Goal: Information Seeking & Learning: Check status

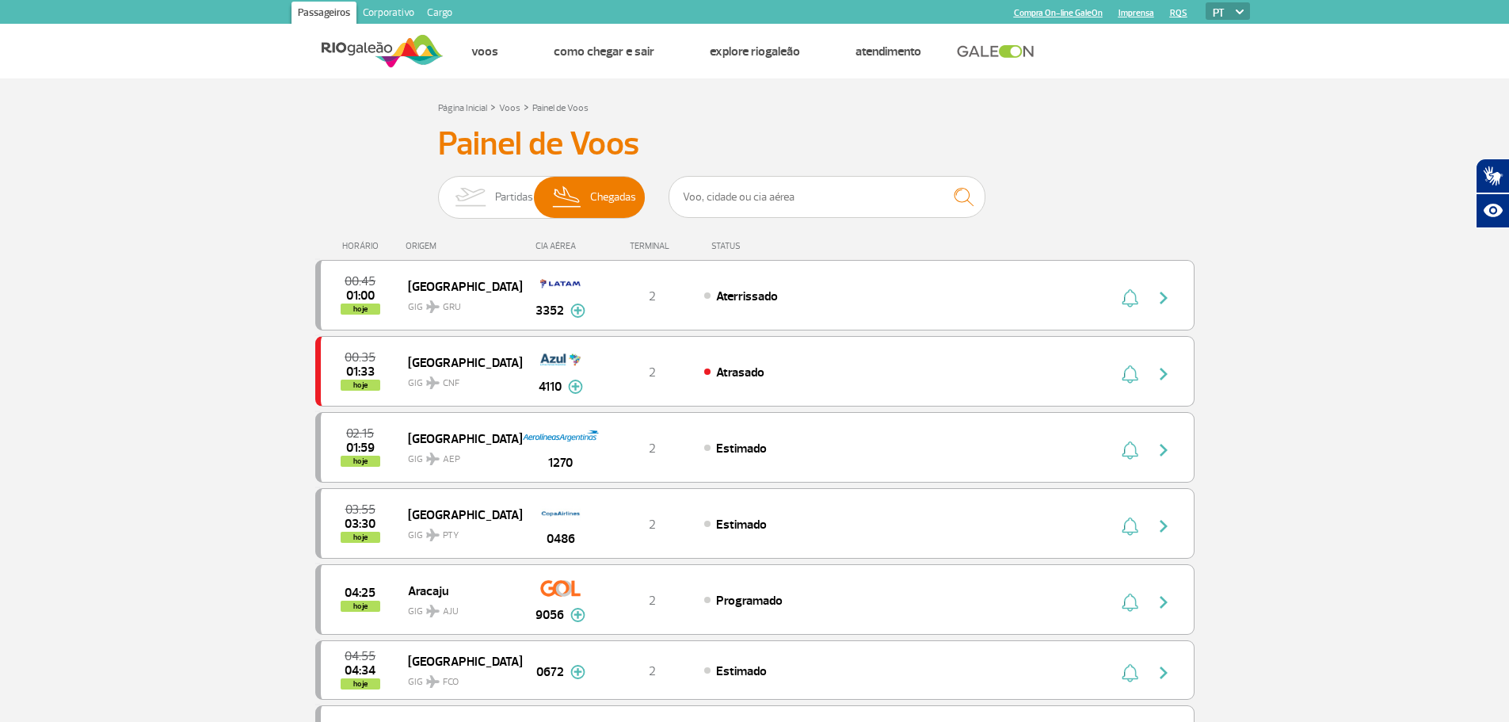
click at [505, 219] on div "Partidas Chegadas" at bounding box center [541, 200] width 207 height 48
click at [520, 203] on span "Partidas" at bounding box center [514, 197] width 38 height 41
click at [438, 189] on input "Partidas Chegadas" at bounding box center [438, 189] width 0 height 0
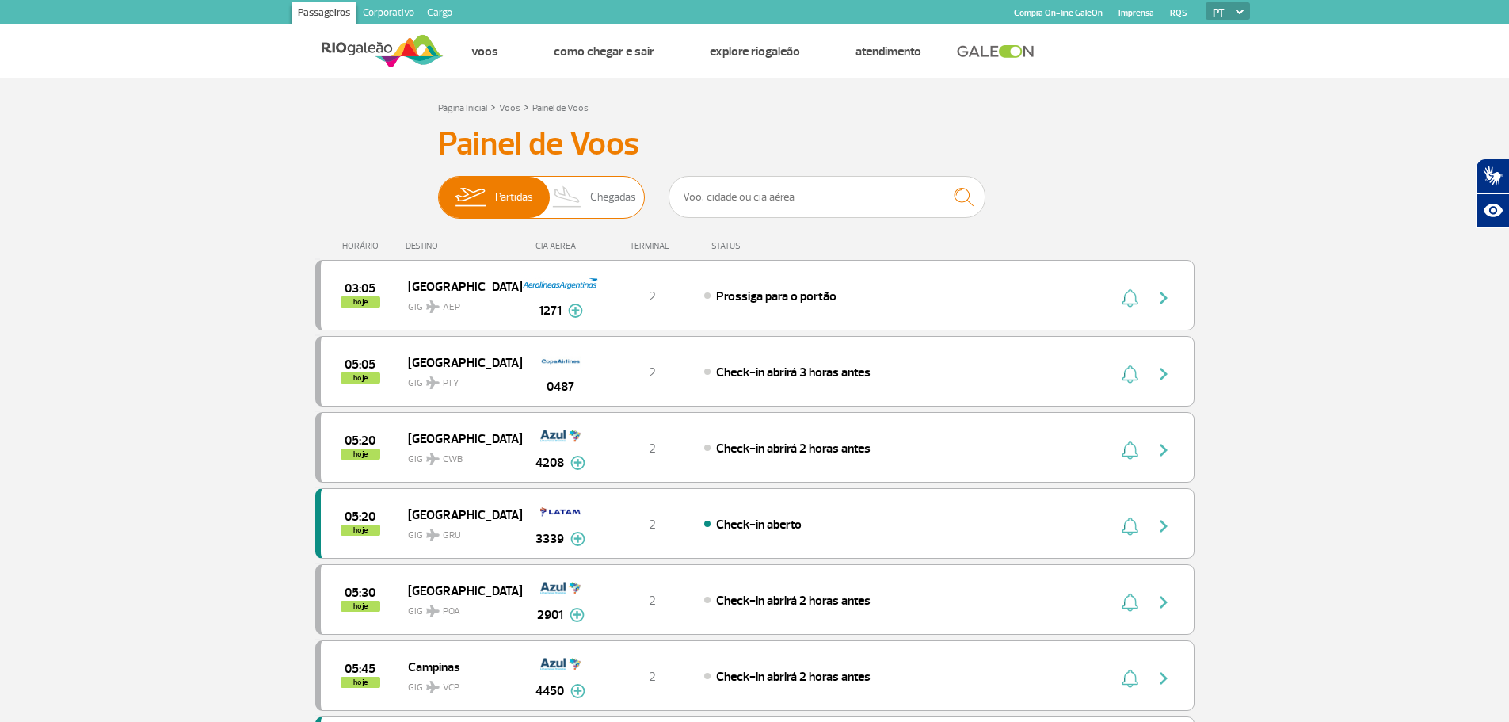
click at [577, 196] on img at bounding box center [567, 197] width 47 height 41
click at [438, 189] on input "Partidas Chegadas" at bounding box center [438, 189] width 0 height 0
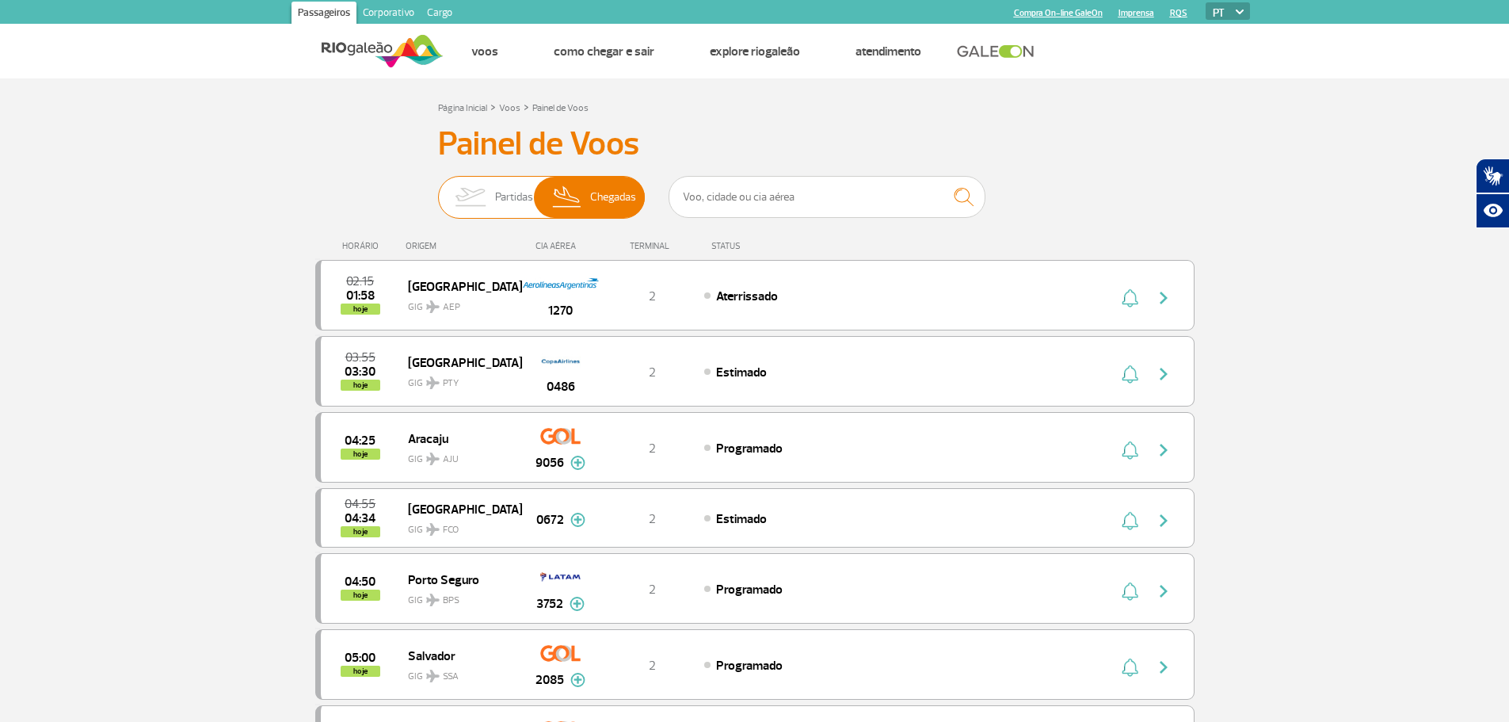
click at [520, 203] on span "Partidas" at bounding box center [514, 197] width 38 height 41
click at [438, 189] on input "Partidas Chegadas" at bounding box center [438, 189] width 0 height 0
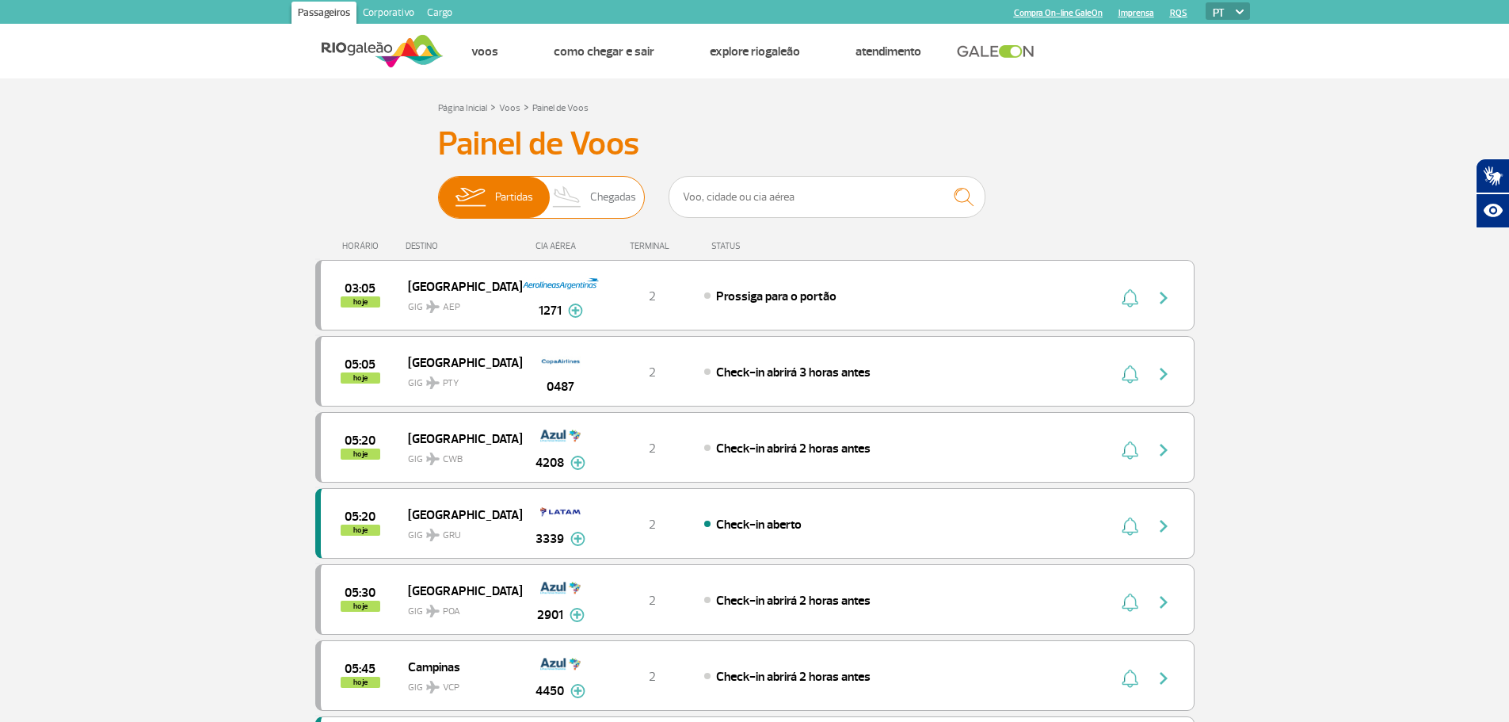
click at [568, 192] on img at bounding box center [567, 197] width 47 height 41
click at [438, 189] on input "Partidas Chegadas" at bounding box center [438, 189] width 0 height 0
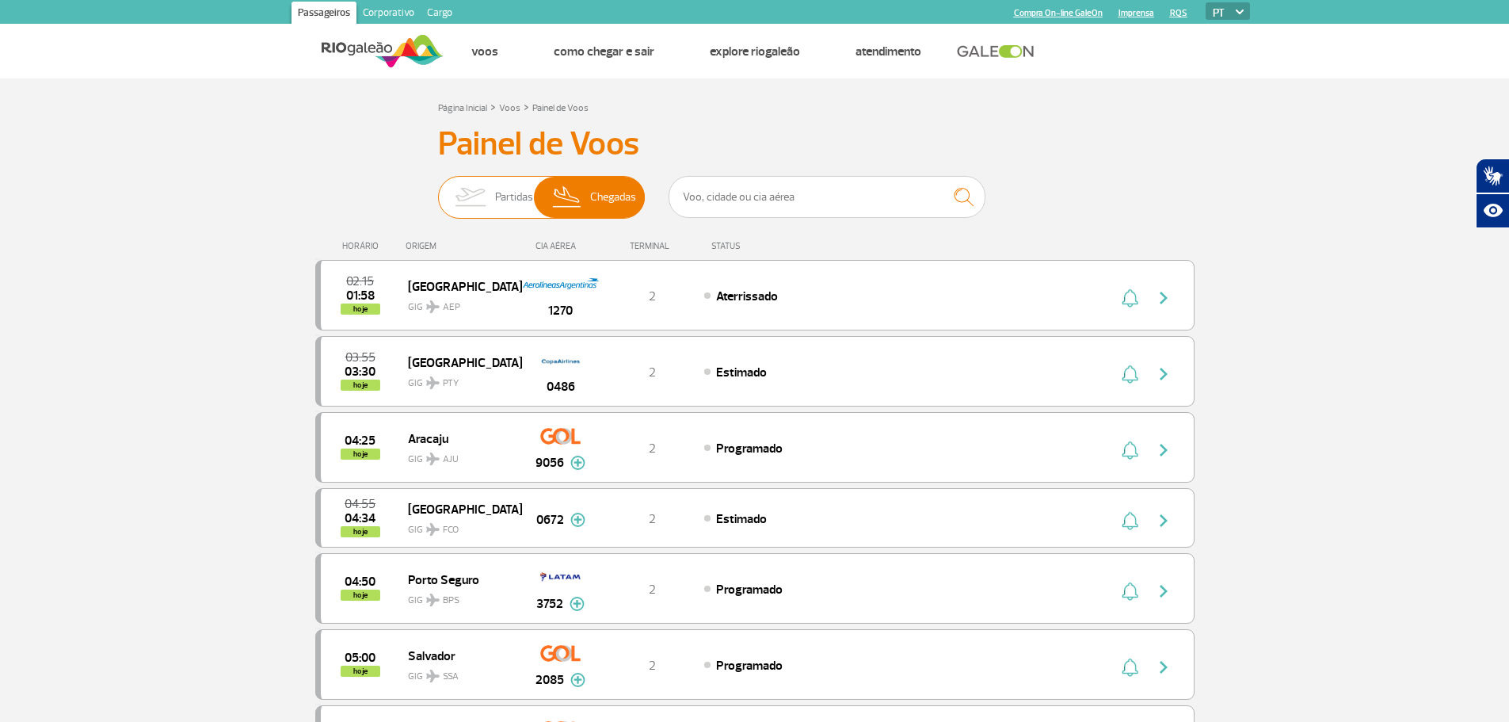
click at [494, 192] on img at bounding box center [470, 197] width 50 height 41
click at [438, 189] on input "Partidas Chegadas" at bounding box center [438, 189] width 0 height 0
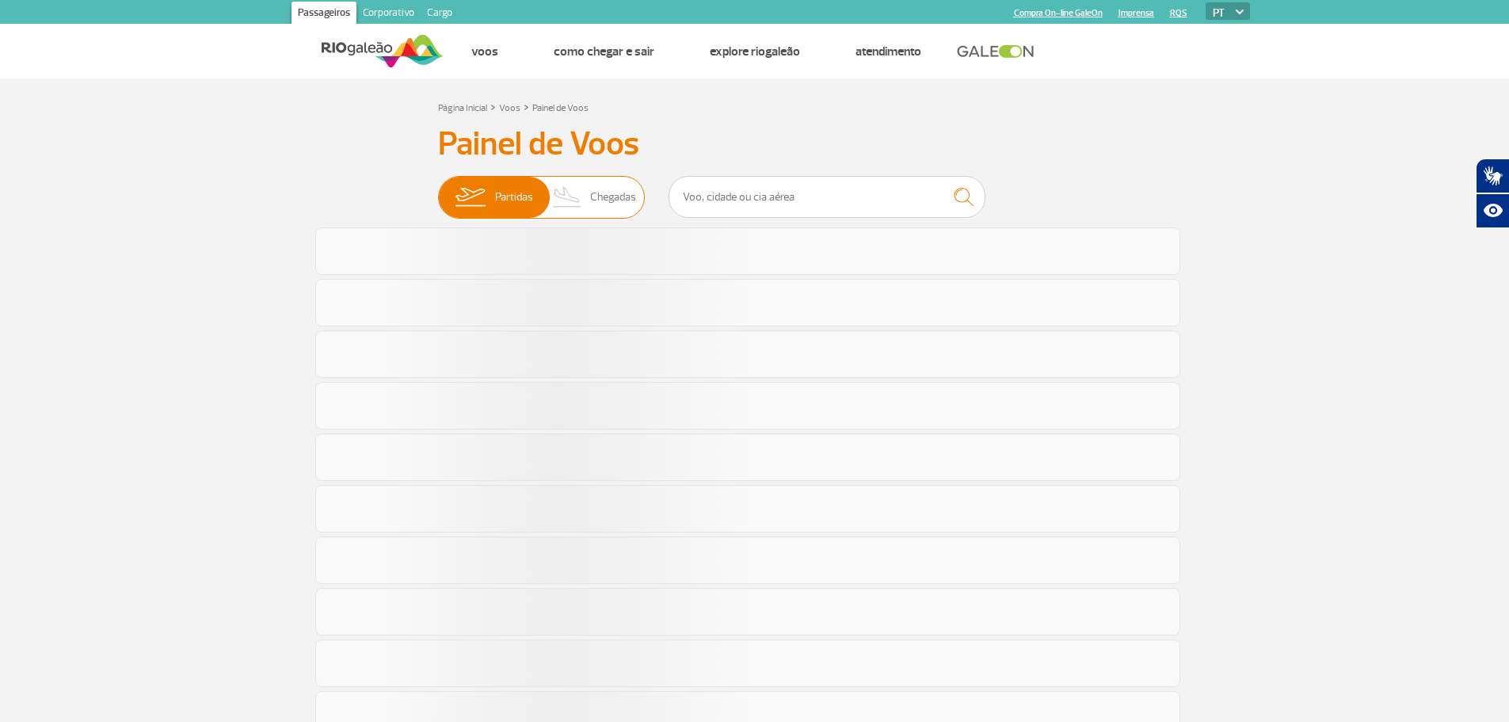
click at [608, 200] on span "Chegadas" at bounding box center [613, 197] width 46 height 41
click at [438, 189] on input "Partidas Chegadas" at bounding box center [438, 189] width 0 height 0
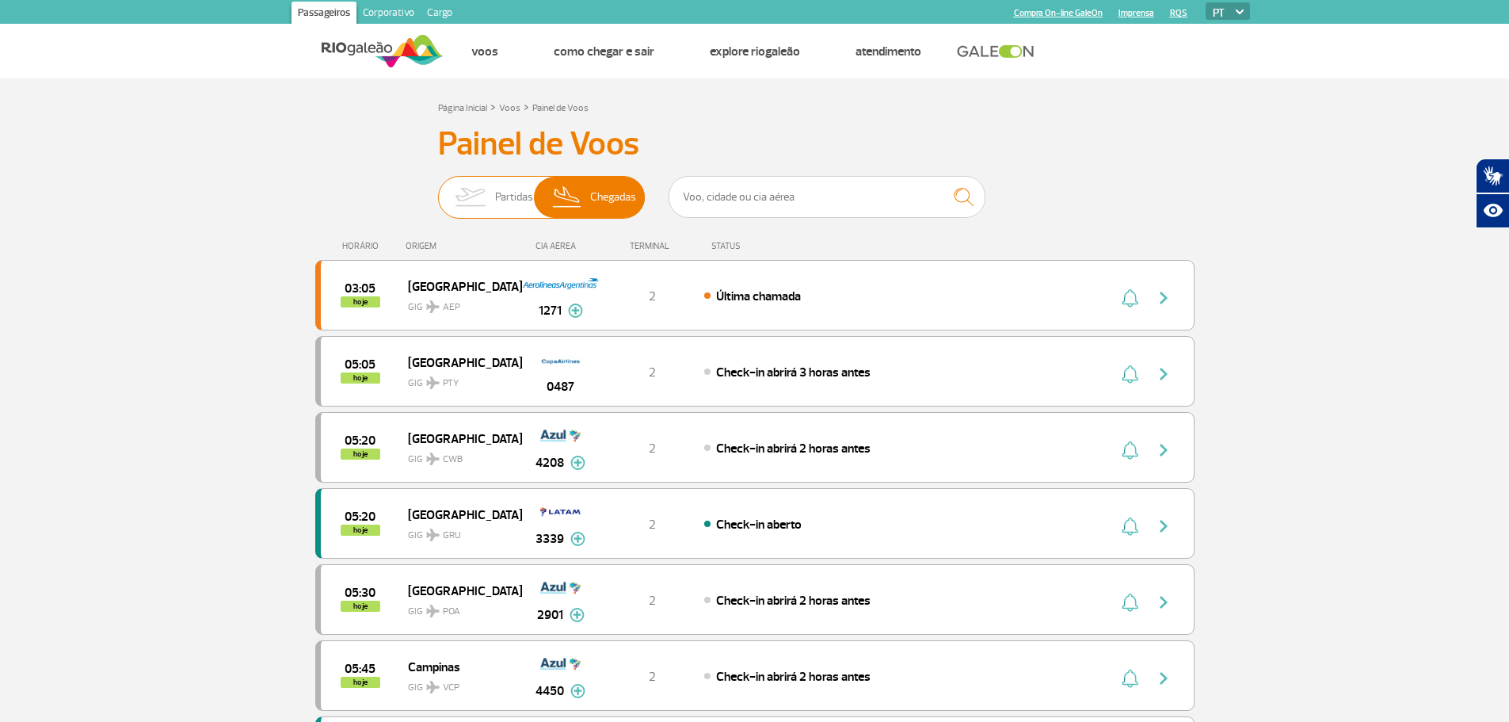
drag, startPoint x: 498, startPoint y: 208, endPoint x: 532, endPoint y: 204, distance: 34.4
click at [501, 208] on span "Partidas" at bounding box center [514, 197] width 38 height 41
click at [438, 189] on input "Partidas Chegadas" at bounding box center [438, 189] width 0 height 0
click at [599, 201] on span "Chegadas" at bounding box center [613, 197] width 46 height 41
click at [438, 189] on input "Partidas Chegadas" at bounding box center [438, 189] width 0 height 0
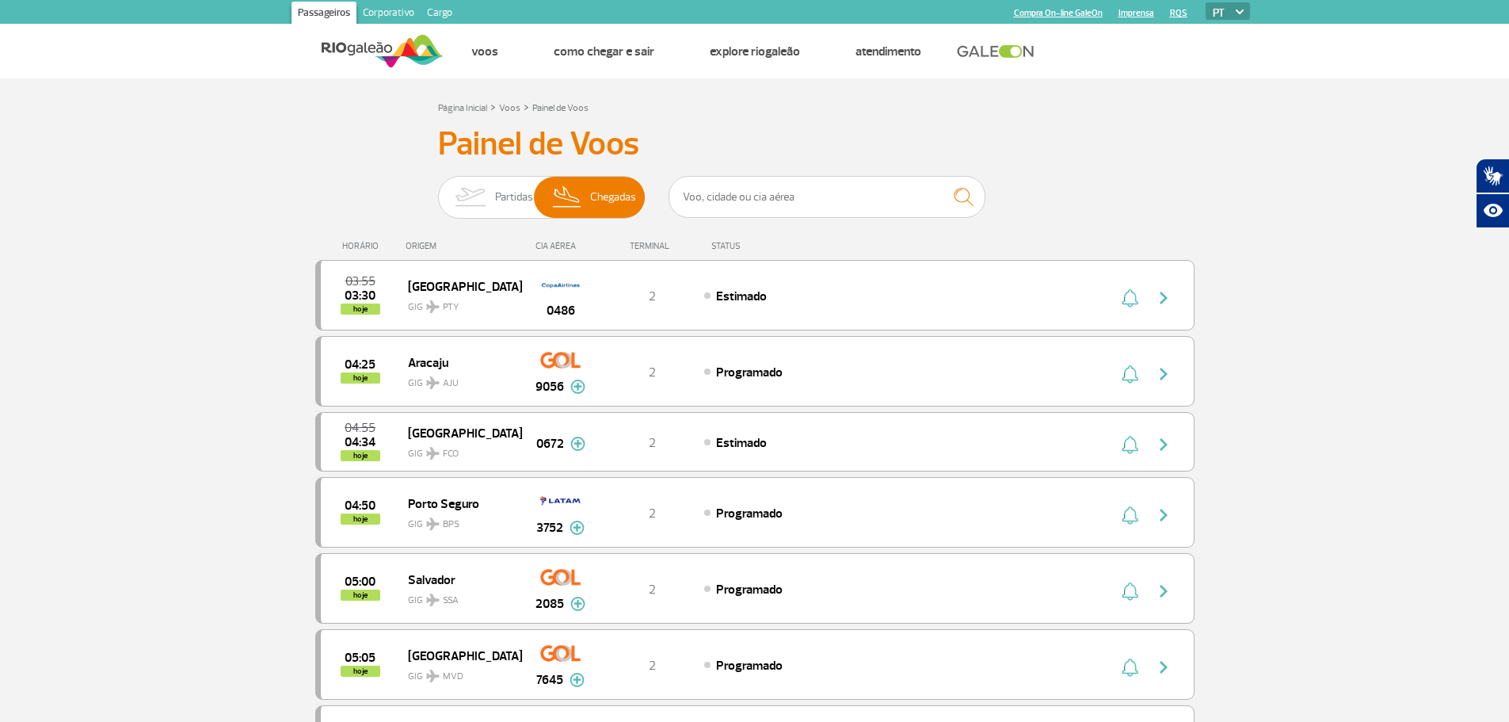
click at [499, 199] on span "Partidas" at bounding box center [514, 197] width 38 height 41
click at [438, 189] on input "Partidas Chegadas" at bounding box center [438, 189] width 0 height 0
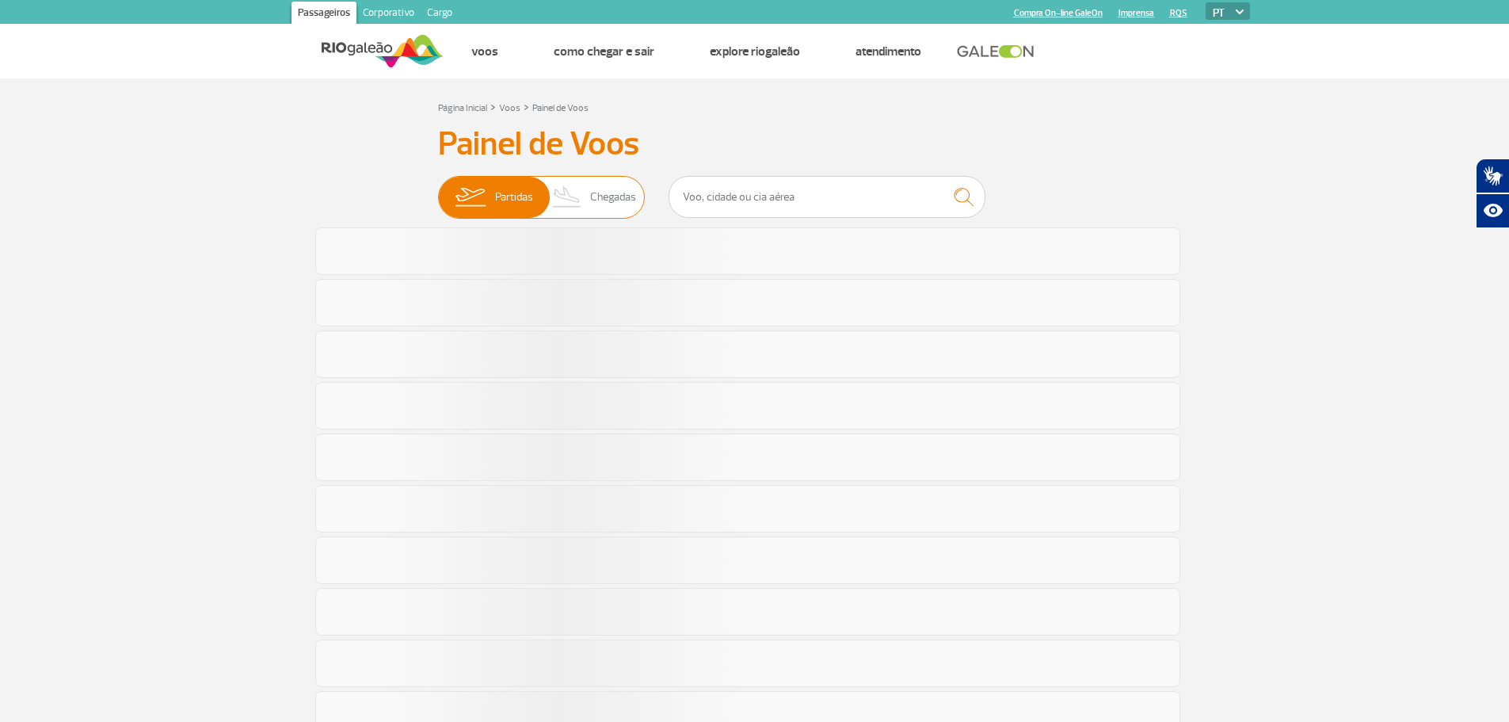
click at [563, 184] on img at bounding box center [567, 197] width 47 height 41
click at [438, 189] on input "Partidas Chegadas" at bounding box center [438, 189] width 0 height 0
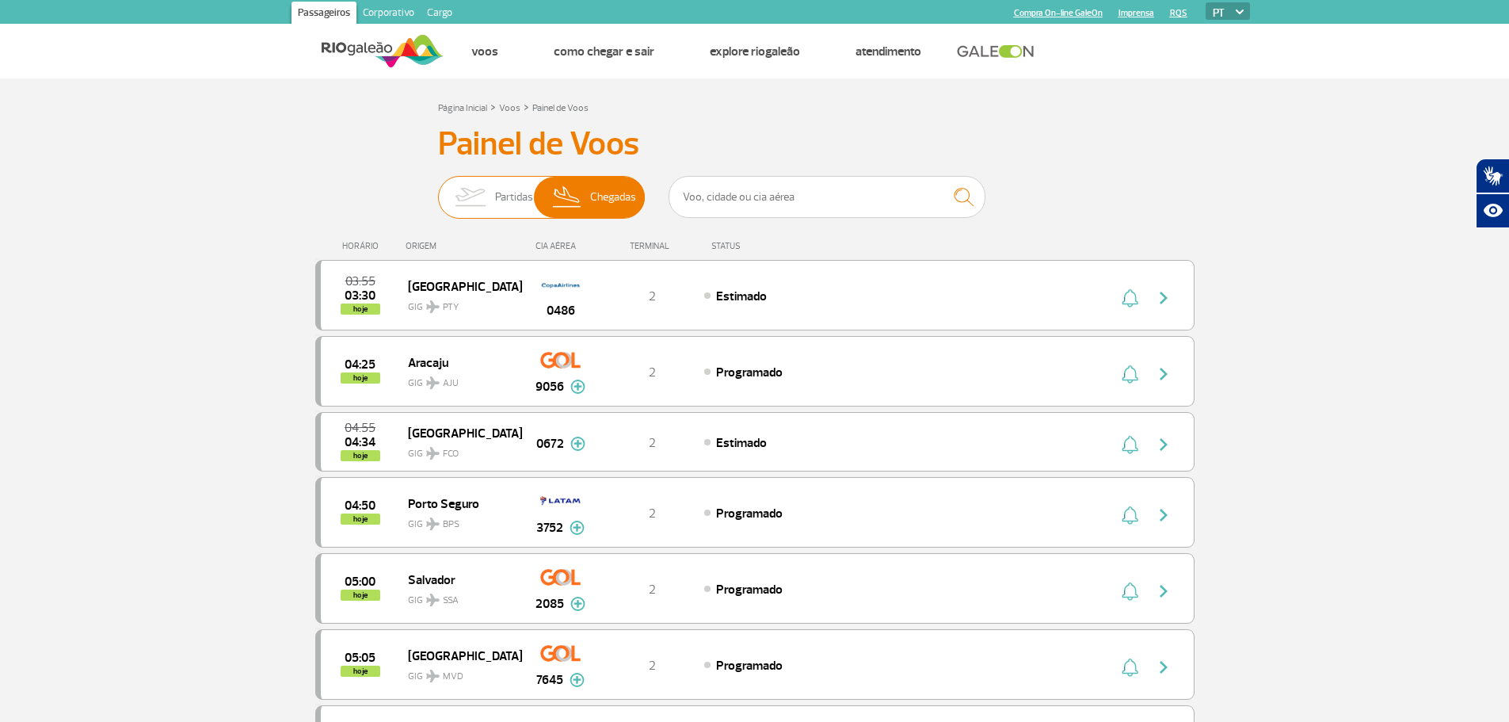
click at [502, 207] on span "Partidas" at bounding box center [514, 197] width 38 height 41
click at [438, 189] on input "Partidas Chegadas" at bounding box center [438, 189] width 0 height 0
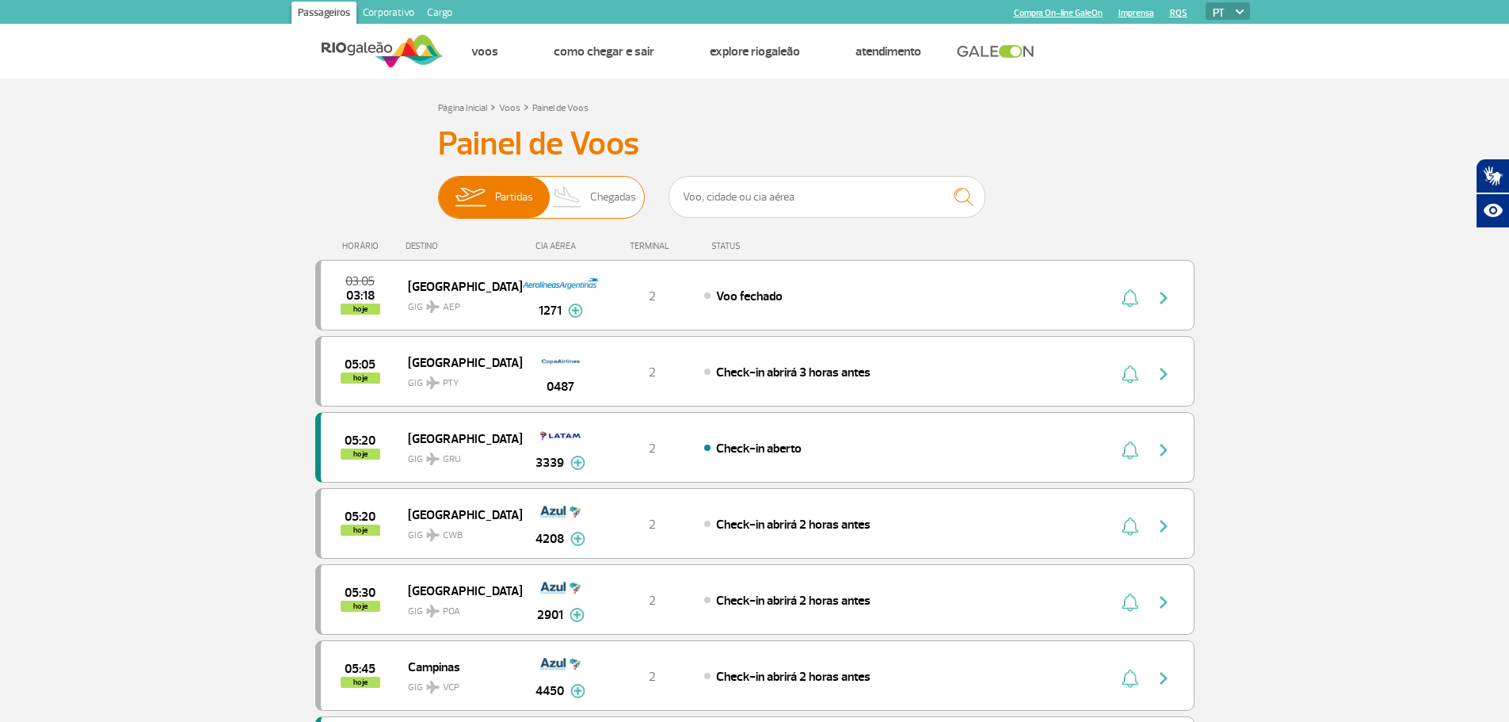
click at [582, 196] on img at bounding box center [567, 197] width 47 height 41
click at [438, 189] on input "Partidas Chegadas" at bounding box center [438, 189] width 0 height 0
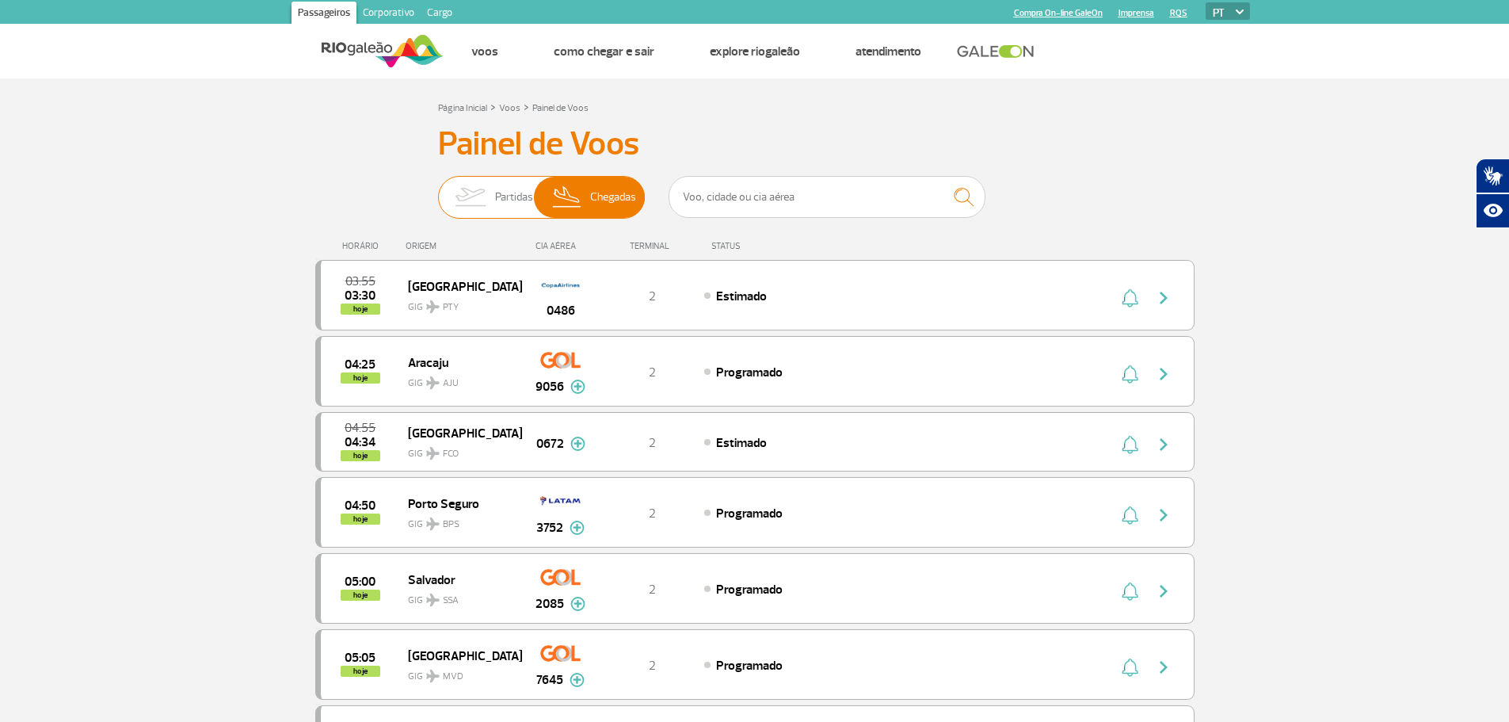
click at [497, 192] on span "Partidas" at bounding box center [514, 197] width 38 height 41
click at [438, 189] on input "Partidas Chegadas" at bounding box center [438, 189] width 0 height 0
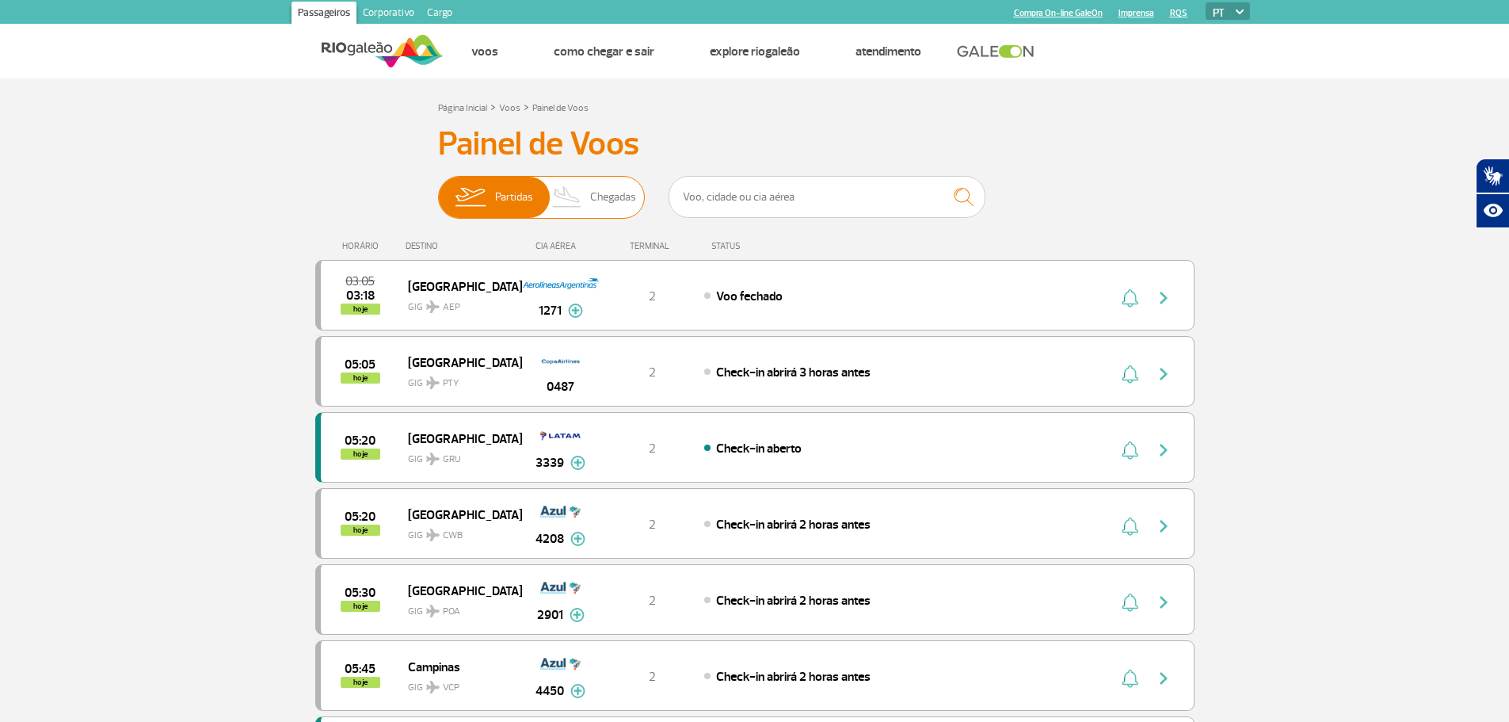
click at [585, 212] on img at bounding box center [567, 197] width 47 height 41
click at [438, 189] on input "Partidas Chegadas" at bounding box center [438, 189] width 0 height 0
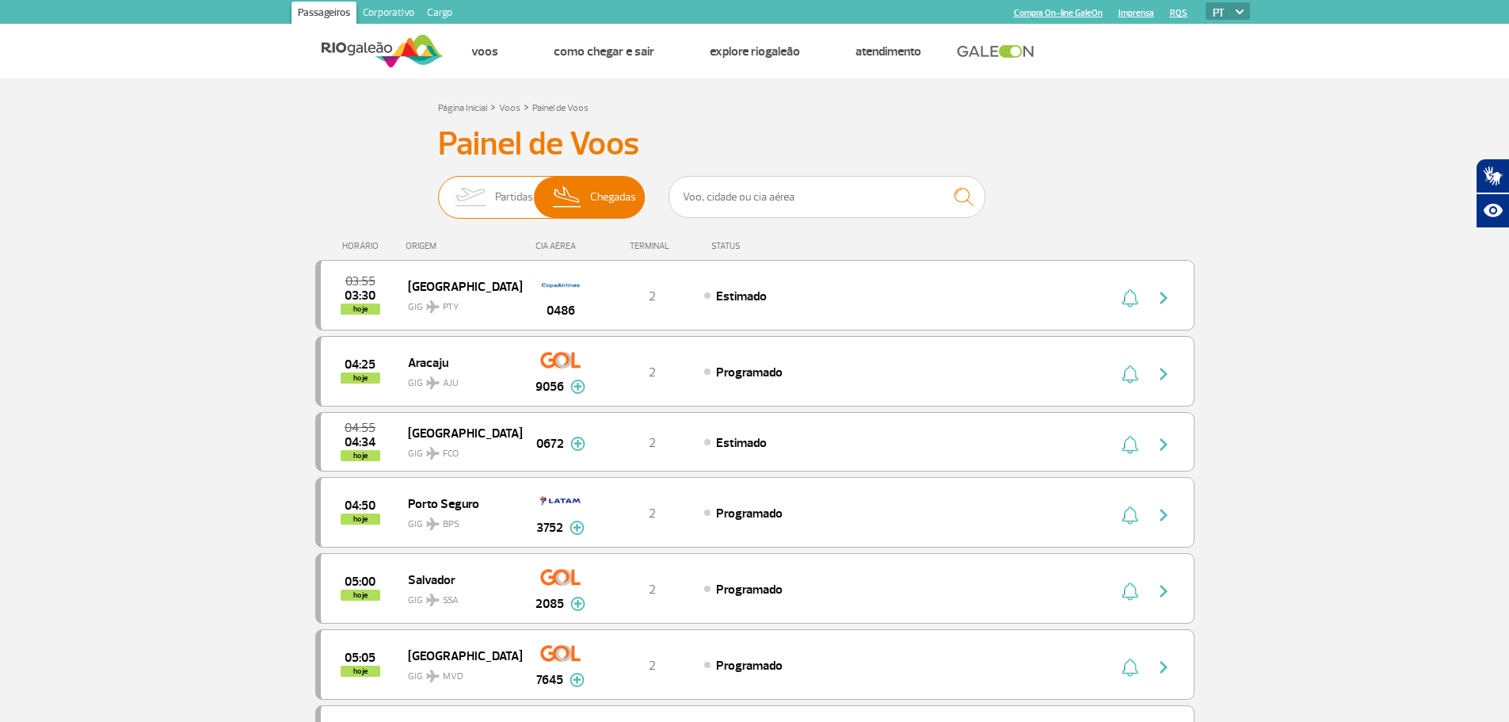
click at [496, 185] on span "Partidas" at bounding box center [514, 197] width 38 height 41
click at [438, 189] on input "Partidas Chegadas" at bounding box center [438, 189] width 0 height 0
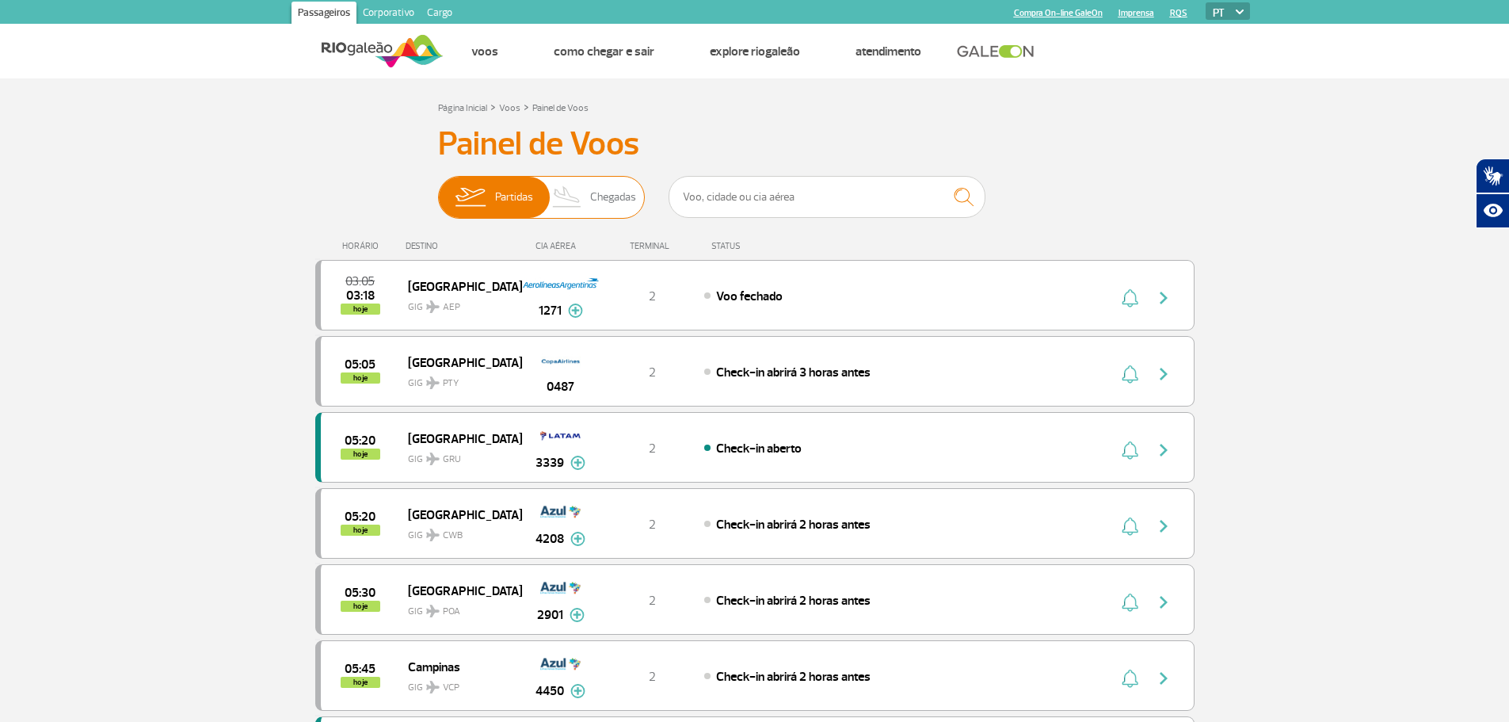
click at [629, 208] on span "Chegadas" at bounding box center [613, 197] width 46 height 41
click at [438, 189] on input "Partidas Chegadas" at bounding box center [438, 189] width 0 height 0
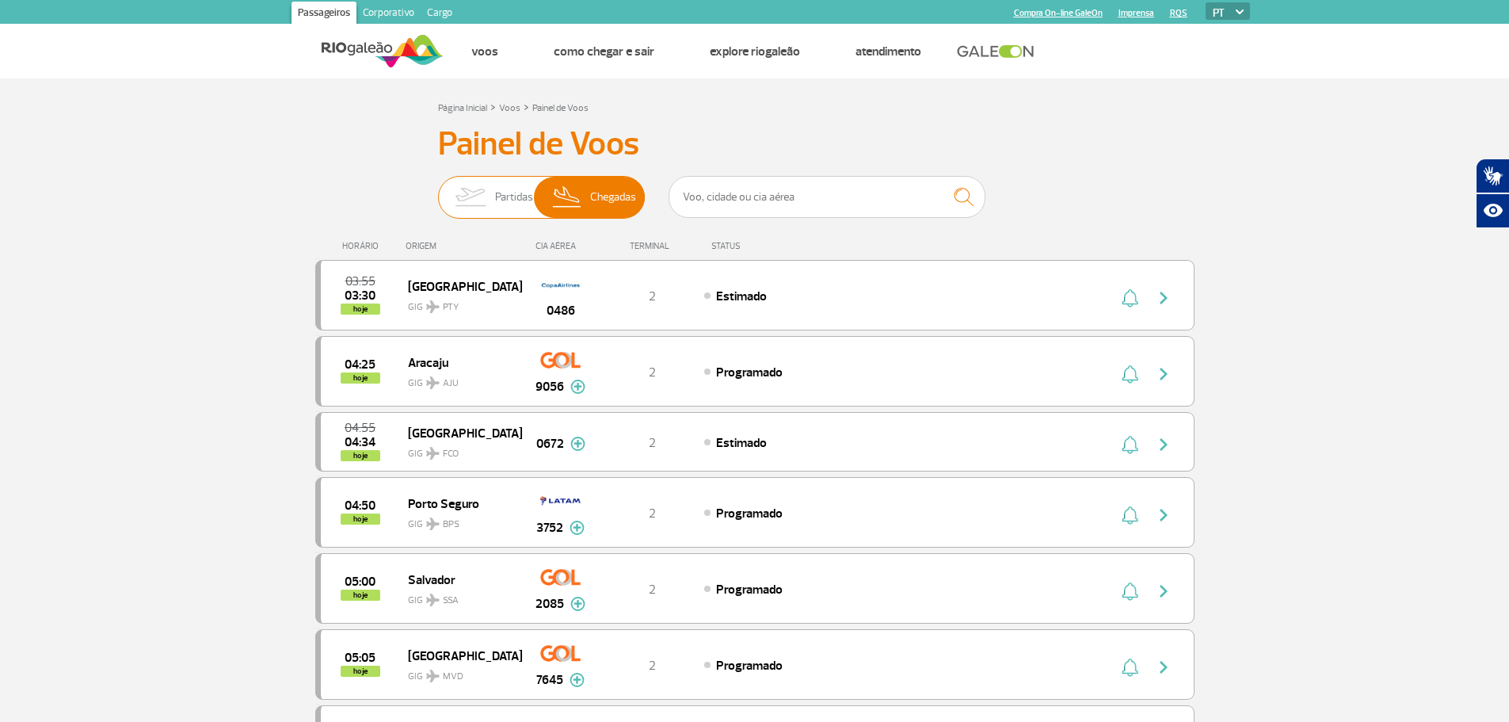
click at [524, 205] on span "Partidas" at bounding box center [514, 197] width 38 height 41
click at [438, 189] on input "Partidas Chegadas" at bounding box center [438, 189] width 0 height 0
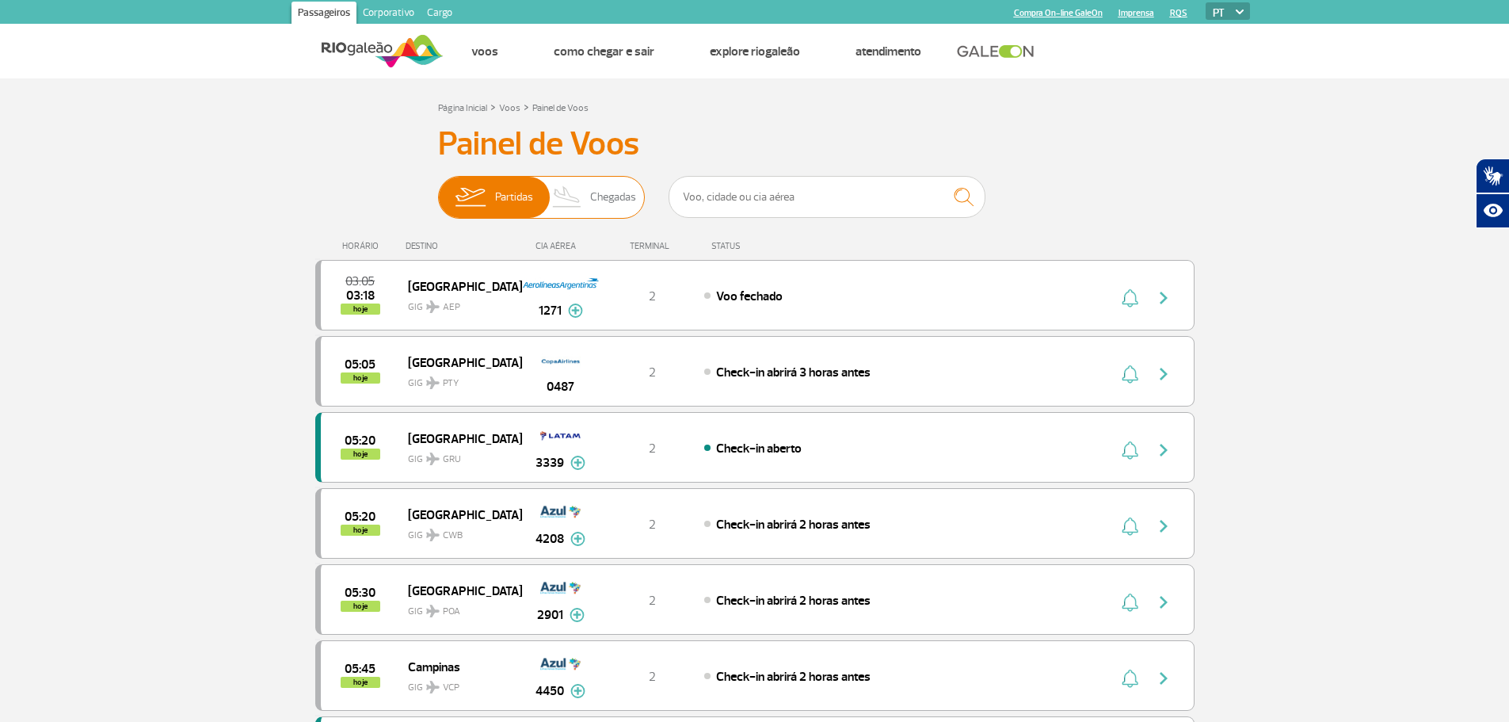
click at [581, 211] on img at bounding box center [567, 197] width 47 height 41
click at [438, 189] on input "Partidas Chegadas" at bounding box center [438, 189] width 0 height 0
